Goal: Information Seeking & Learning: Find specific fact

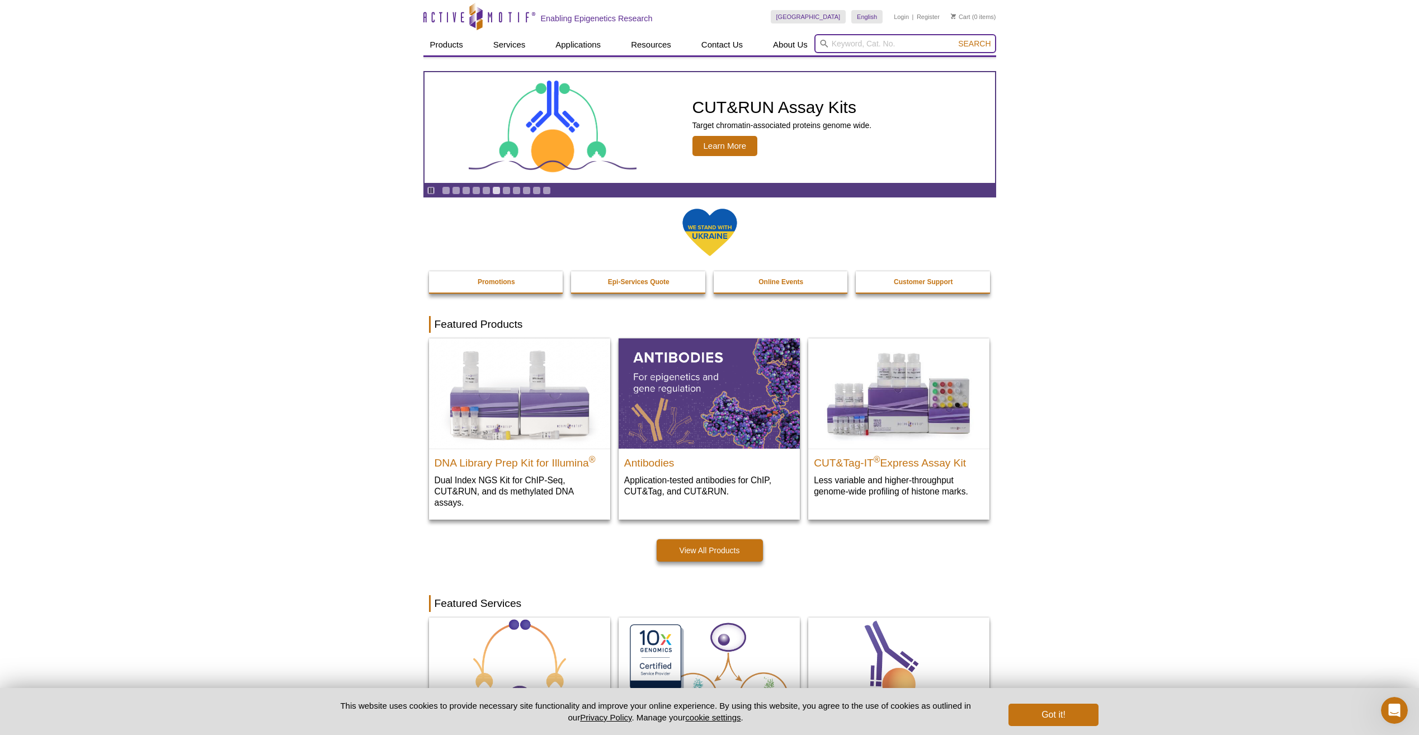
click at [883, 40] on input "search" at bounding box center [906, 43] width 182 height 19
type input "31207"
click at [974, 43] on span "Search" at bounding box center [974, 43] width 32 height 9
click at [831, 42] on input "search" at bounding box center [906, 43] width 182 height 19
paste input "Citrullinated Histone 3"
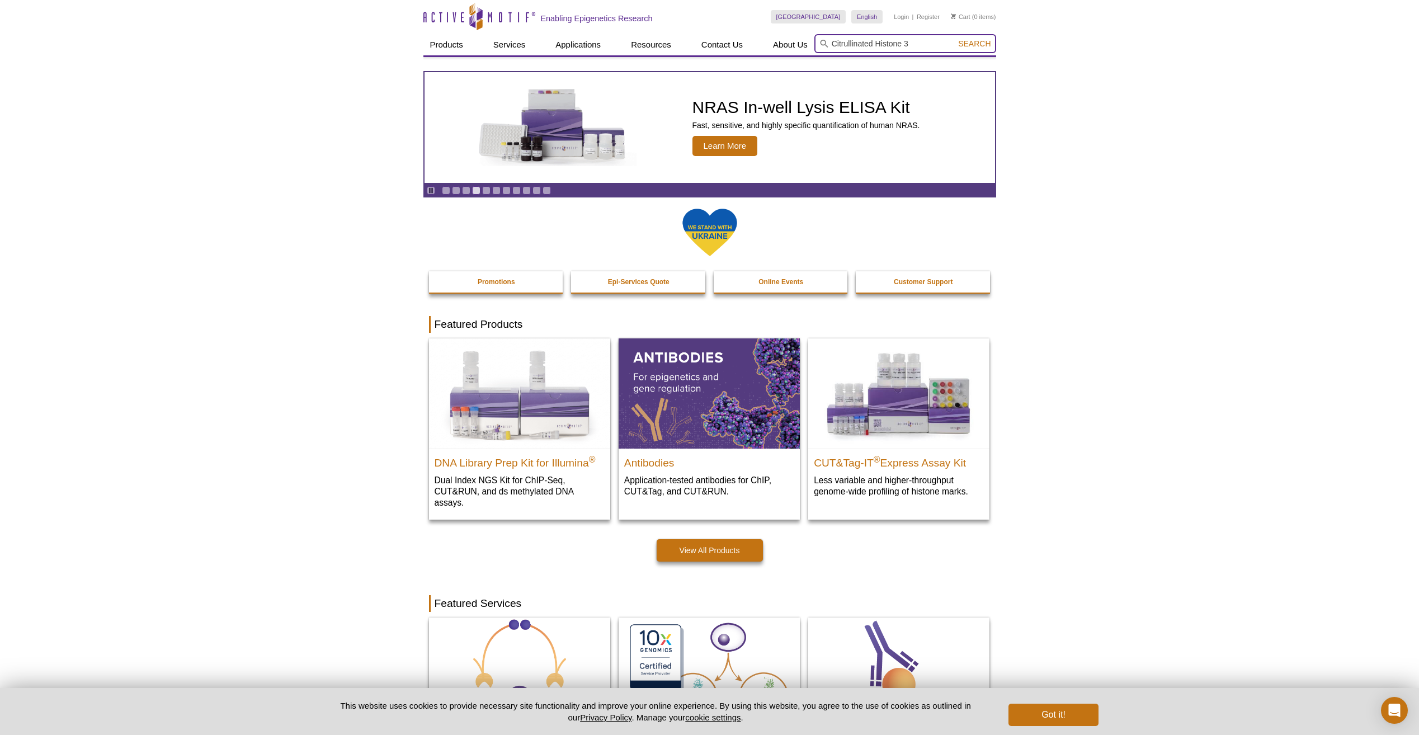
type input "Citrullinated Histone 3"
click at [978, 40] on span "Search" at bounding box center [974, 43] width 32 height 9
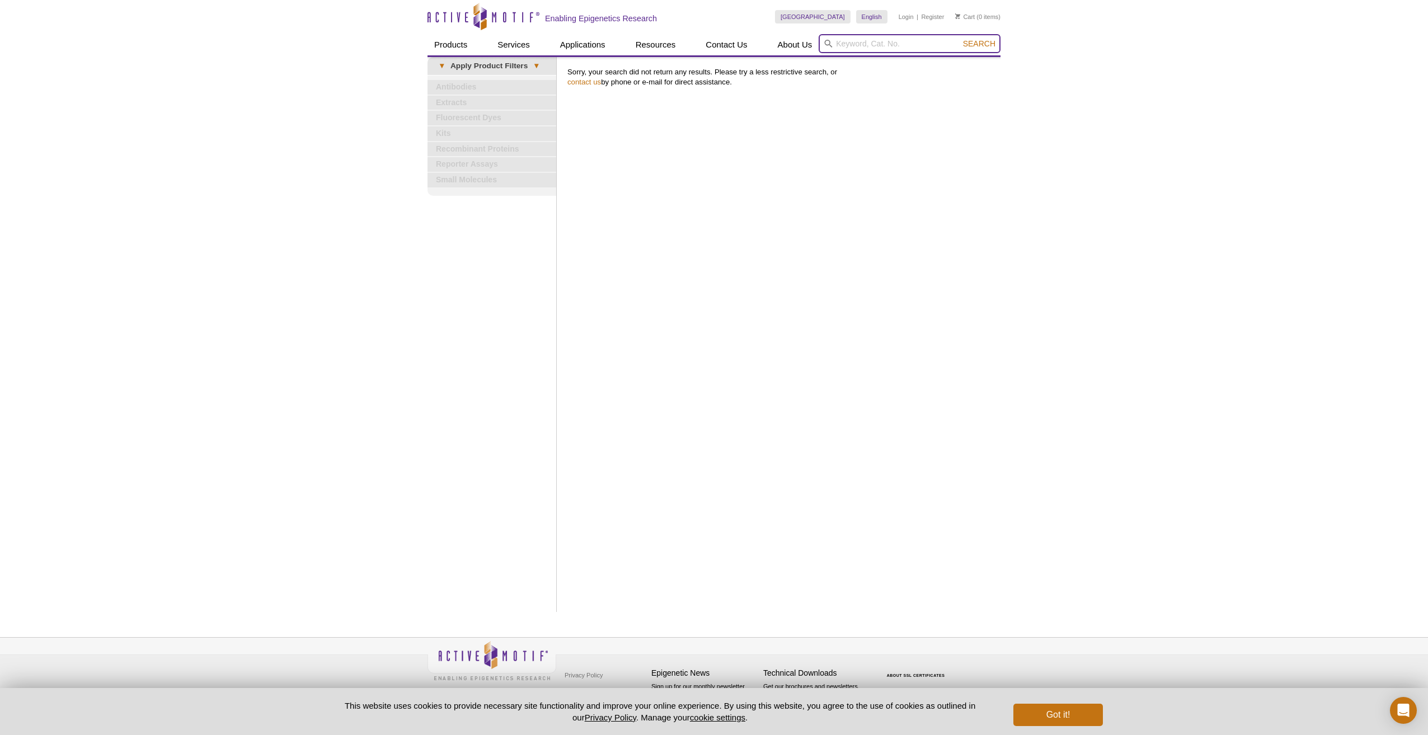
click at [877, 45] on input "search" at bounding box center [910, 43] width 182 height 19
paste input "Citrullinated Histone 3"
click at [878, 41] on input "Citrullinated Histone 3" at bounding box center [910, 43] width 182 height 19
type input "Histone 3"
click at [975, 45] on span "Search" at bounding box center [979, 43] width 32 height 9
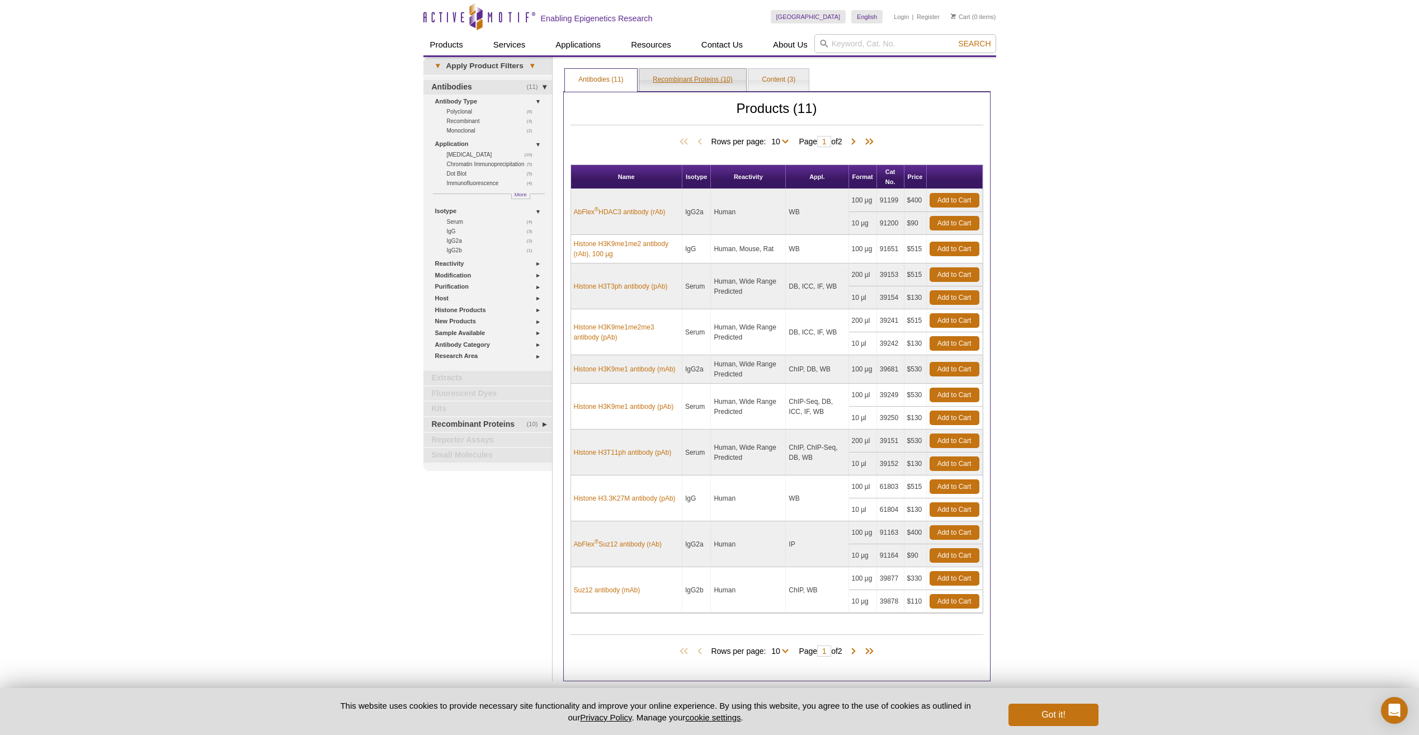
click at [698, 76] on link "Recombinant Proteins (10)" at bounding box center [692, 80] width 107 height 22
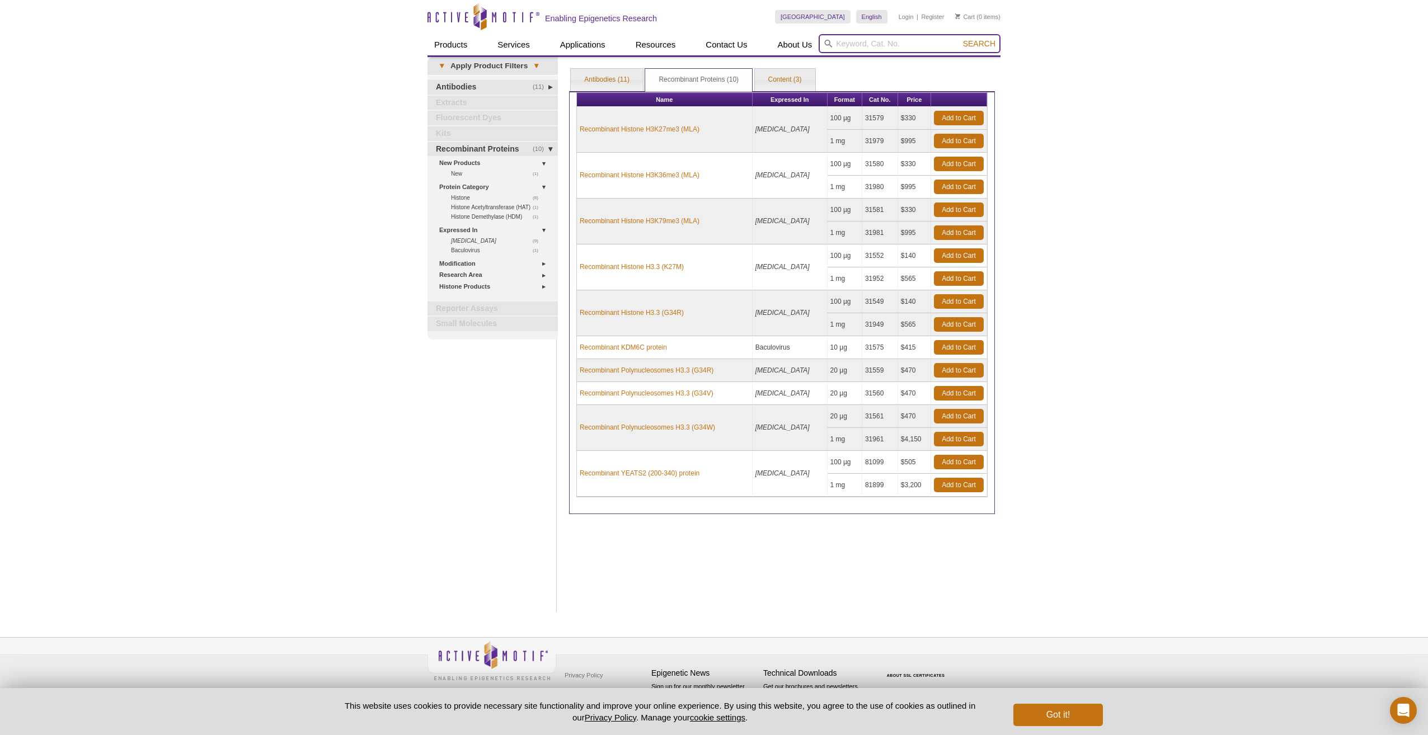
click at [877, 43] on input "search" at bounding box center [910, 43] width 182 height 19
type input "31223"
click at [971, 43] on span "Search" at bounding box center [979, 43] width 32 height 9
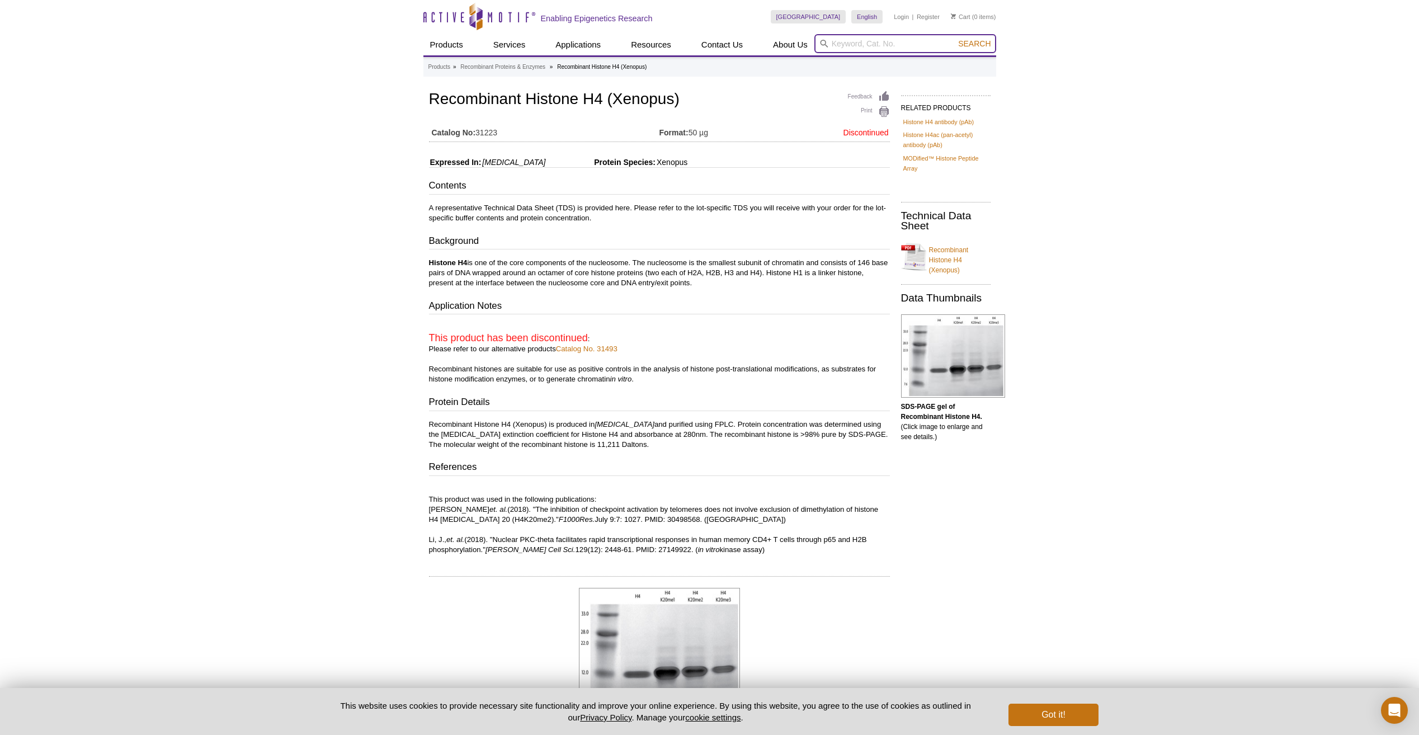
click at [852, 42] on input "search" at bounding box center [906, 43] width 182 height 19
paste input "Citrullinated Histone 3"
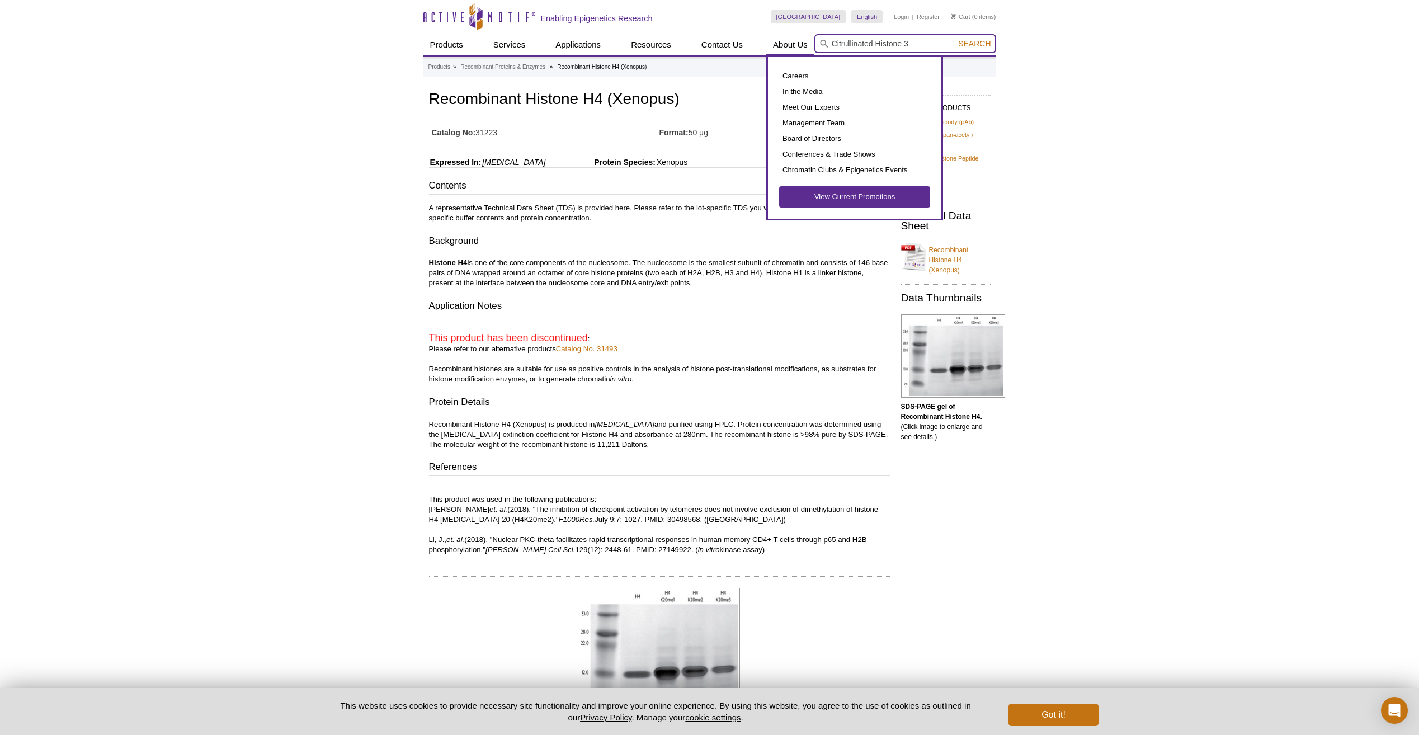
drag, startPoint x: 877, startPoint y: 40, endPoint x: 813, endPoint y: 39, distance: 63.2
click at [813, 39] on div "Products ChIP Assays ChIP Accessory Products ChIP Kits ChIP-Validated Antibodie…" at bounding box center [710, 44] width 573 height 21
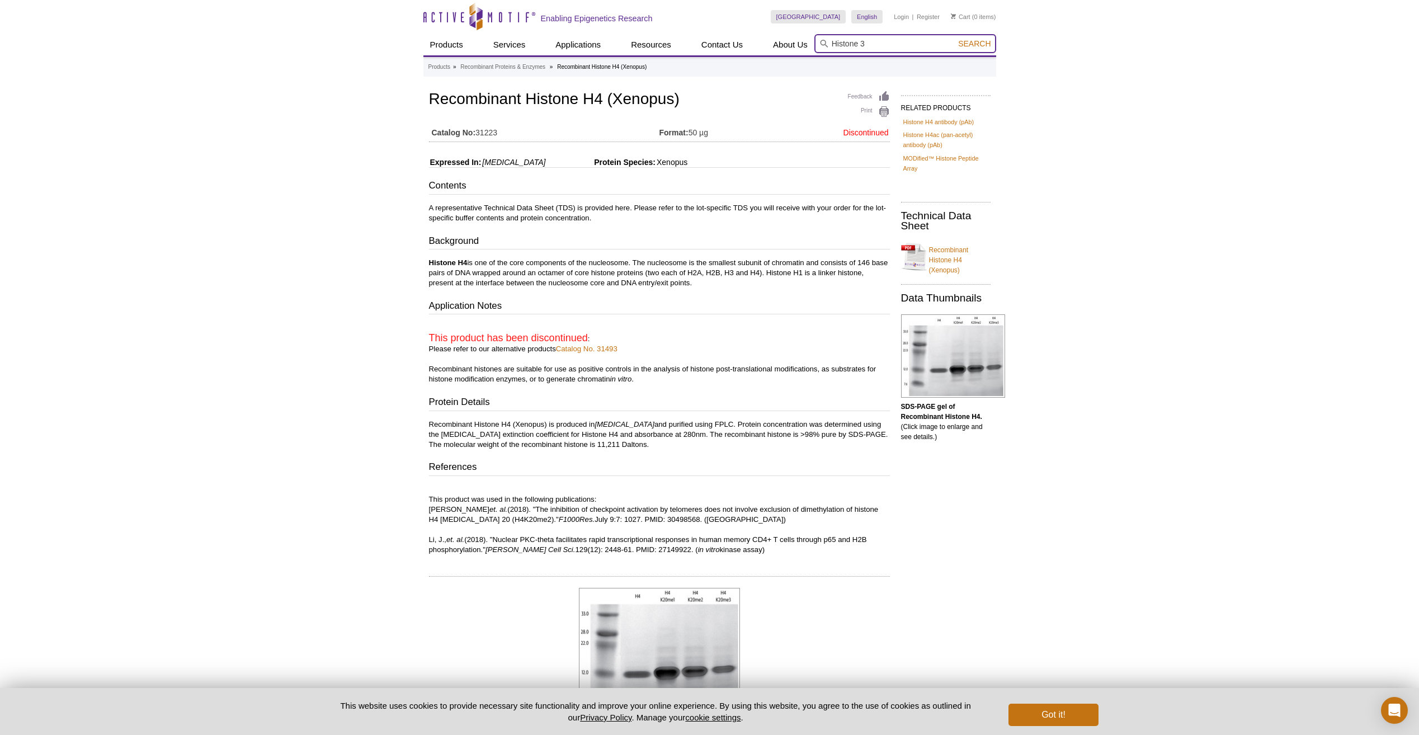
type input "Histone 3"
click at [967, 42] on span "Search" at bounding box center [974, 43] width 32 height 9
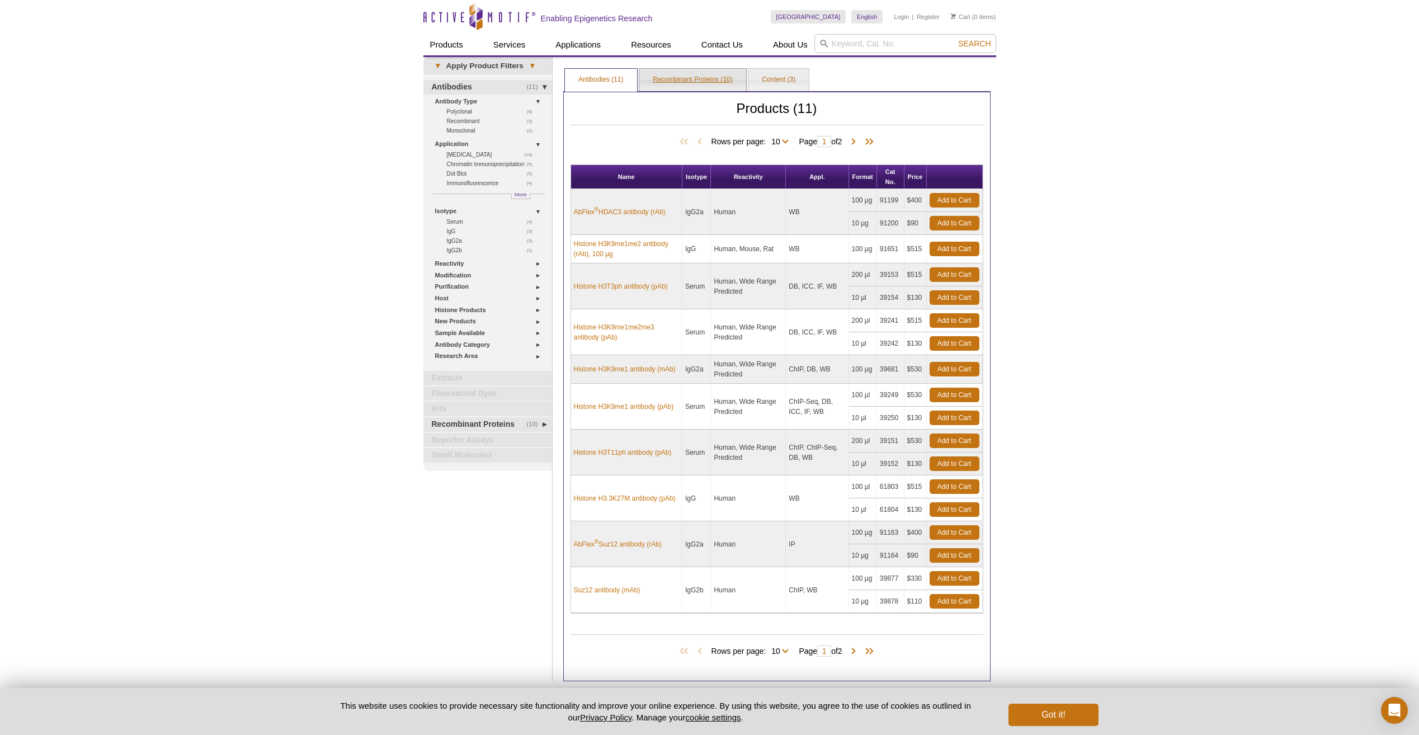
click at [696, 78] on link "Recombinant Proteins (10)" at bounding box center [692, 80] width 107 height 22
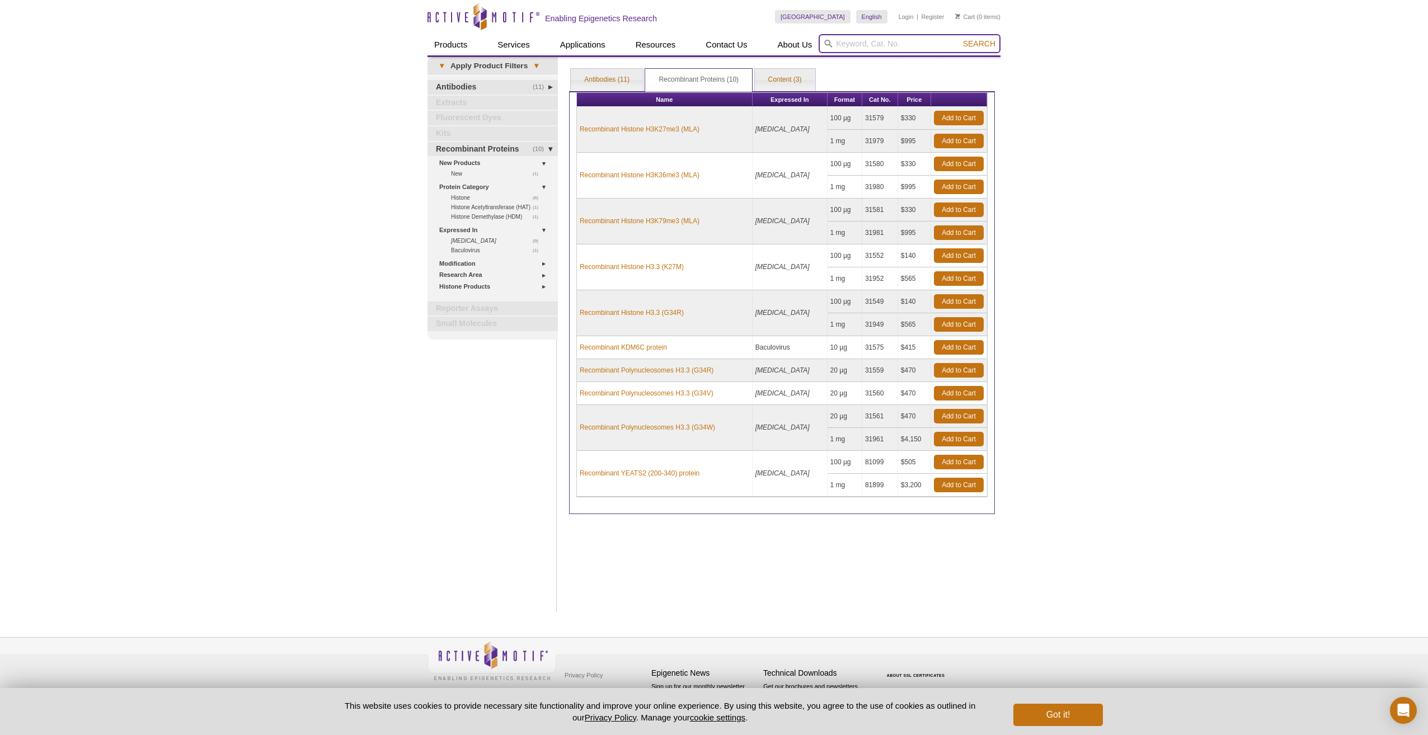
click at [888, 43] on input "search" at bounding box center [910, 43] width 182 height 19
click at [899, 62] on li "31207 – Recombinant Histone H3 (C110A)" at bounding box center [891, 62] width 144 height 16
type input "31207 – Recombinant Histone H3 (C110A)"
click at [975, 42] on span "Search" at bounding box center [979, 43] width 32 height 9
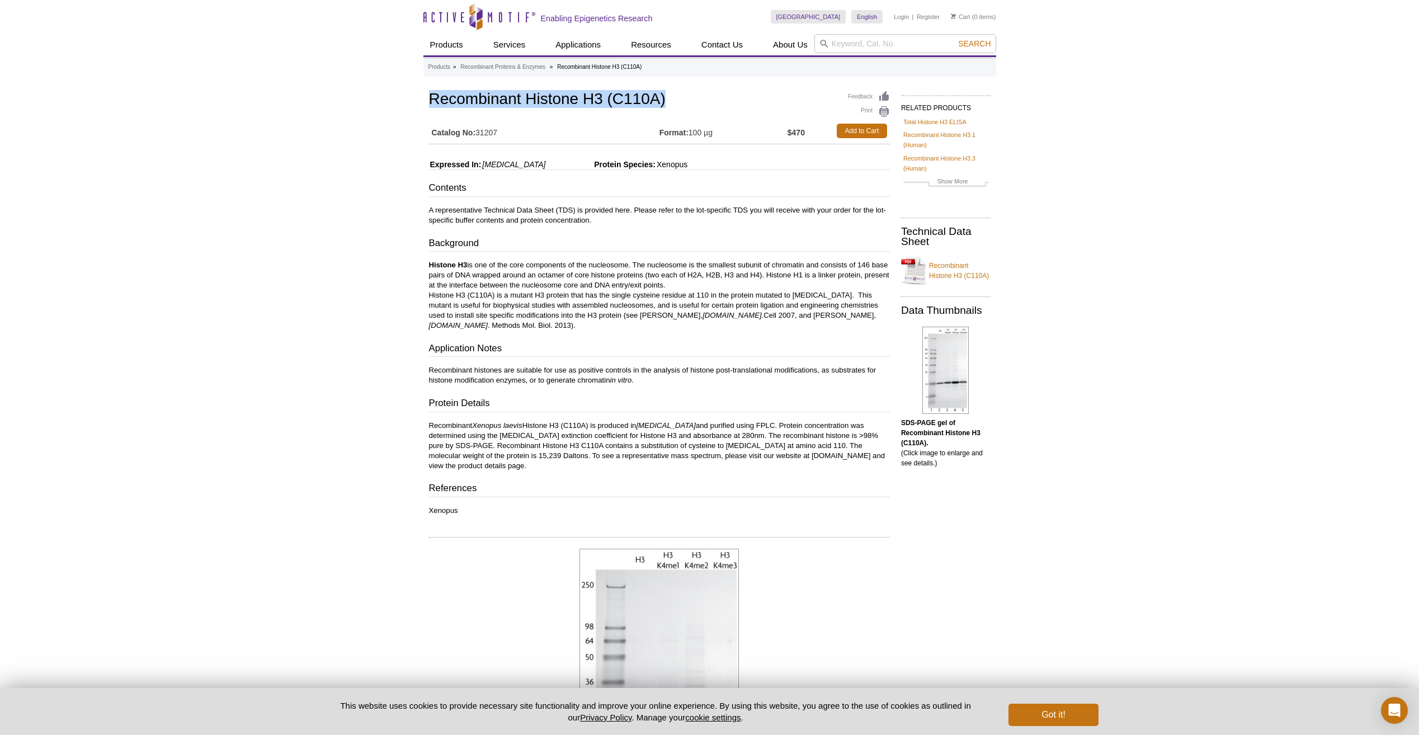
drag, startPoint x: 430, startPoint y: 95, endPoint x: 670, endPoint y: 98, distance: 240.0
click at [670, 98] on h1 "Recombinant Histone H3 (C110A)" at bounding box center [659, 100] width 461 height 19
drag, startPoint x: 670, startPoint y: 98, endPoint x: 584, endPoint y: 96, distance: 85.6
copy h1 "Recombinant Histone H3 (C110A)"
drag, startPoint x: 495, startPoint y: 293, endPoint x: 431, endPoint y: 298, distance: 64.5
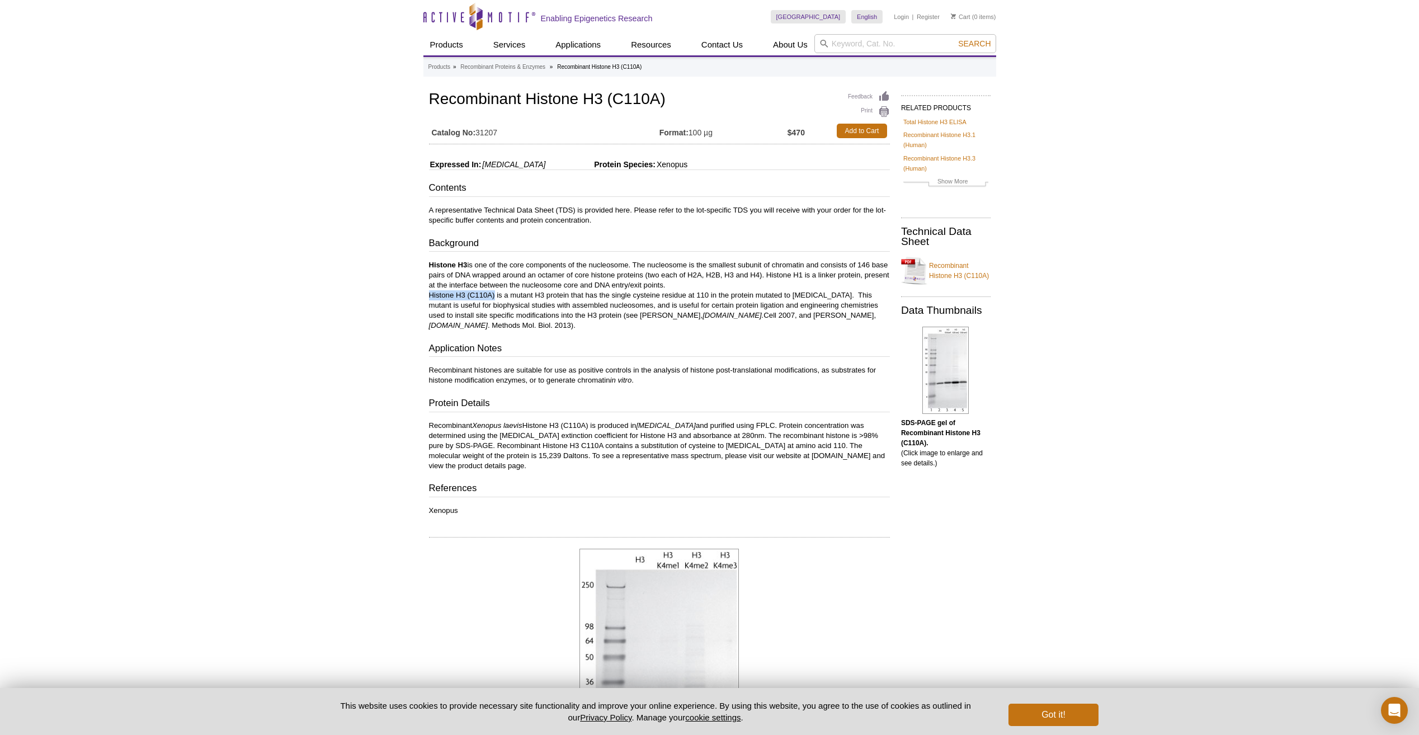
click at [431, 298] on p "Histone H3 is one of the core components of the nucleosome. The nucleosome is t…" at bounding box center [659, 295] width 461 height 70
copy p "Histone H3 (C110A)"
click at [836, 43] on input "search" at bounding box center [906, 43] width 182 height 19
paste input "31223"
type input "31223"
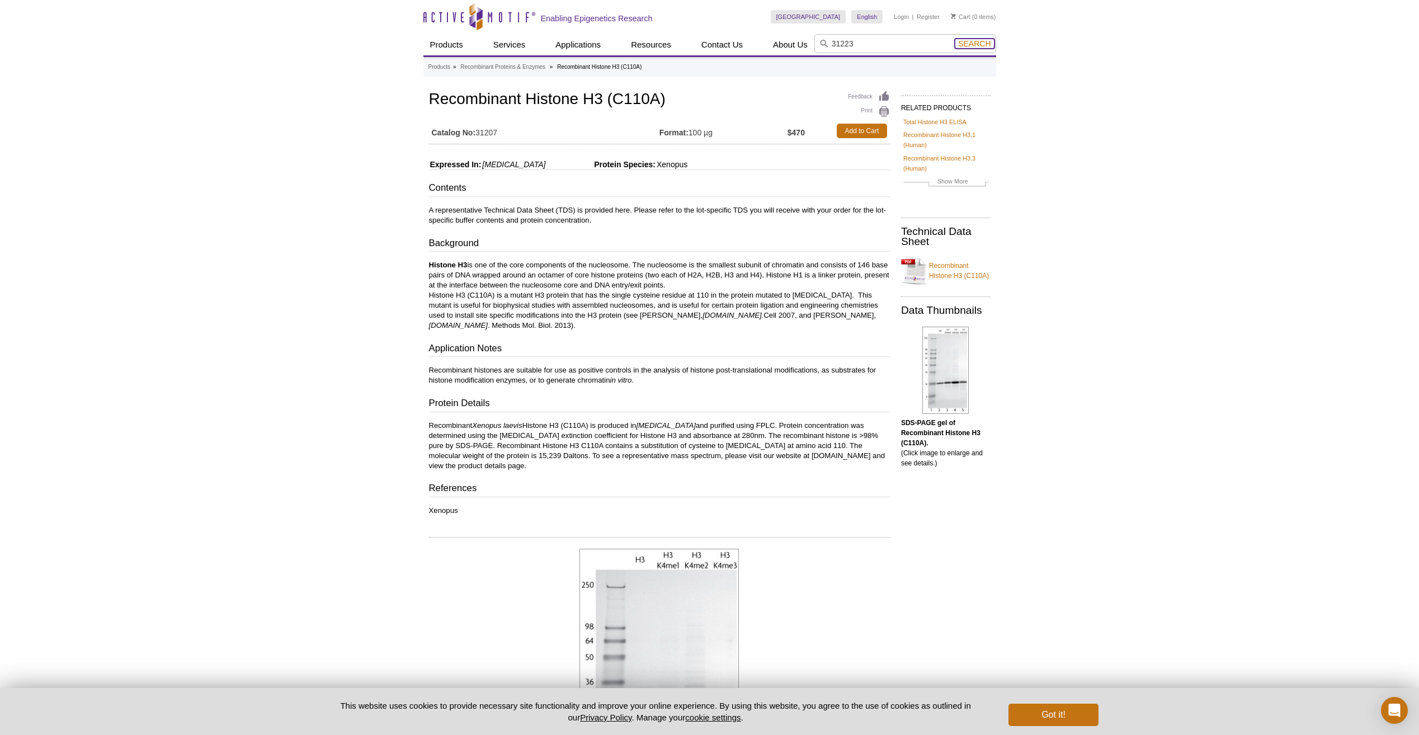
click at [974, 44] on span "Search" at bounding box center [974, 43] width 32 height 9
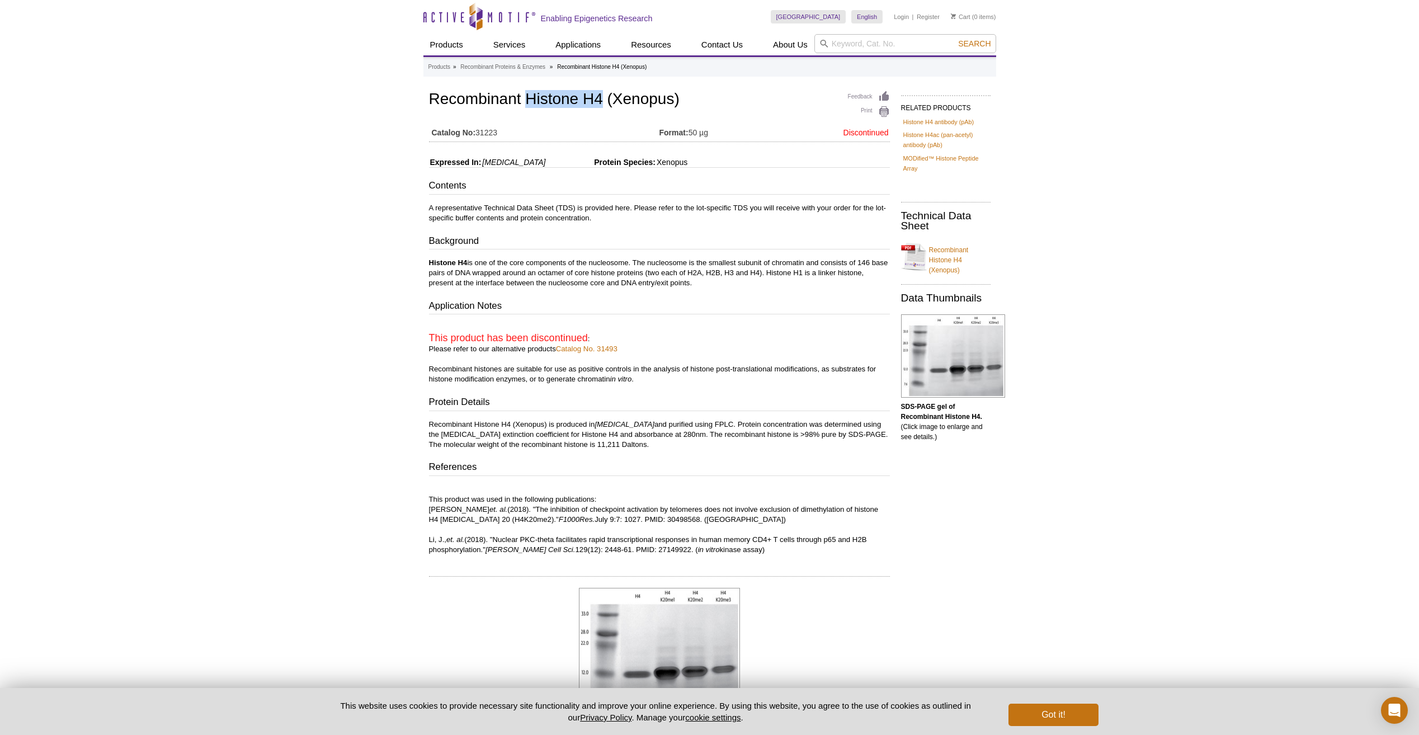
drag, startPoint x: 526, startPoint y: 99, endPoint x: 599, endPoint y: 98, distance: 72.7
click at [599, 98] on h1 "Recombinant Histone H4 (Xenopus)" at bounding box center [659, 100] width 461 height 19
drag, startPoint x: 431, startPoint y: 97, endPoint x: 700, endPoint y: 97, distance: 269.1
click at [700, 97] on h1 "Recombinant Histone H4 (Xenopus)" at bounding box center [659, 100] width 461 height 19
copy h1 "Recombinant Histone H4 (Xenopus)"
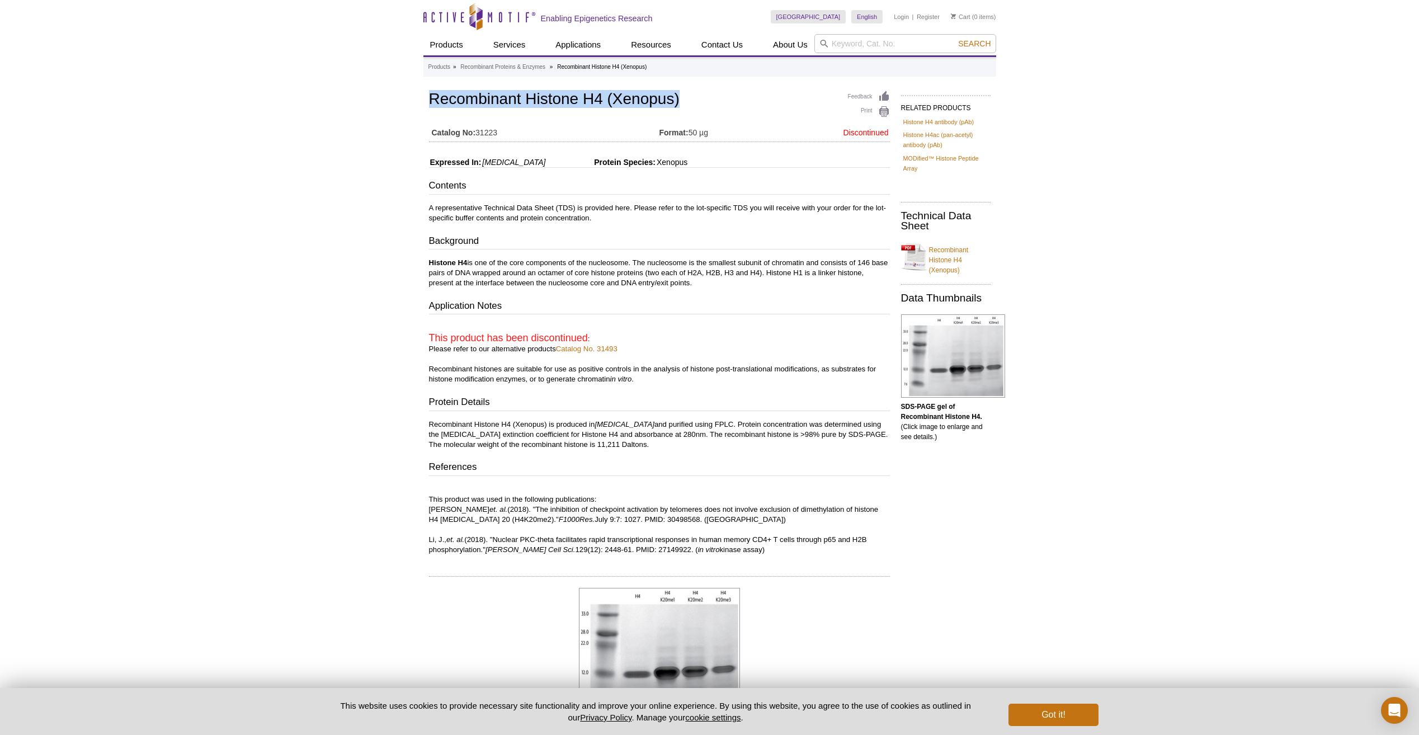
scroll to position [56, 0]
